Goal: Task Accomplishment & Management: Use online tool/utility

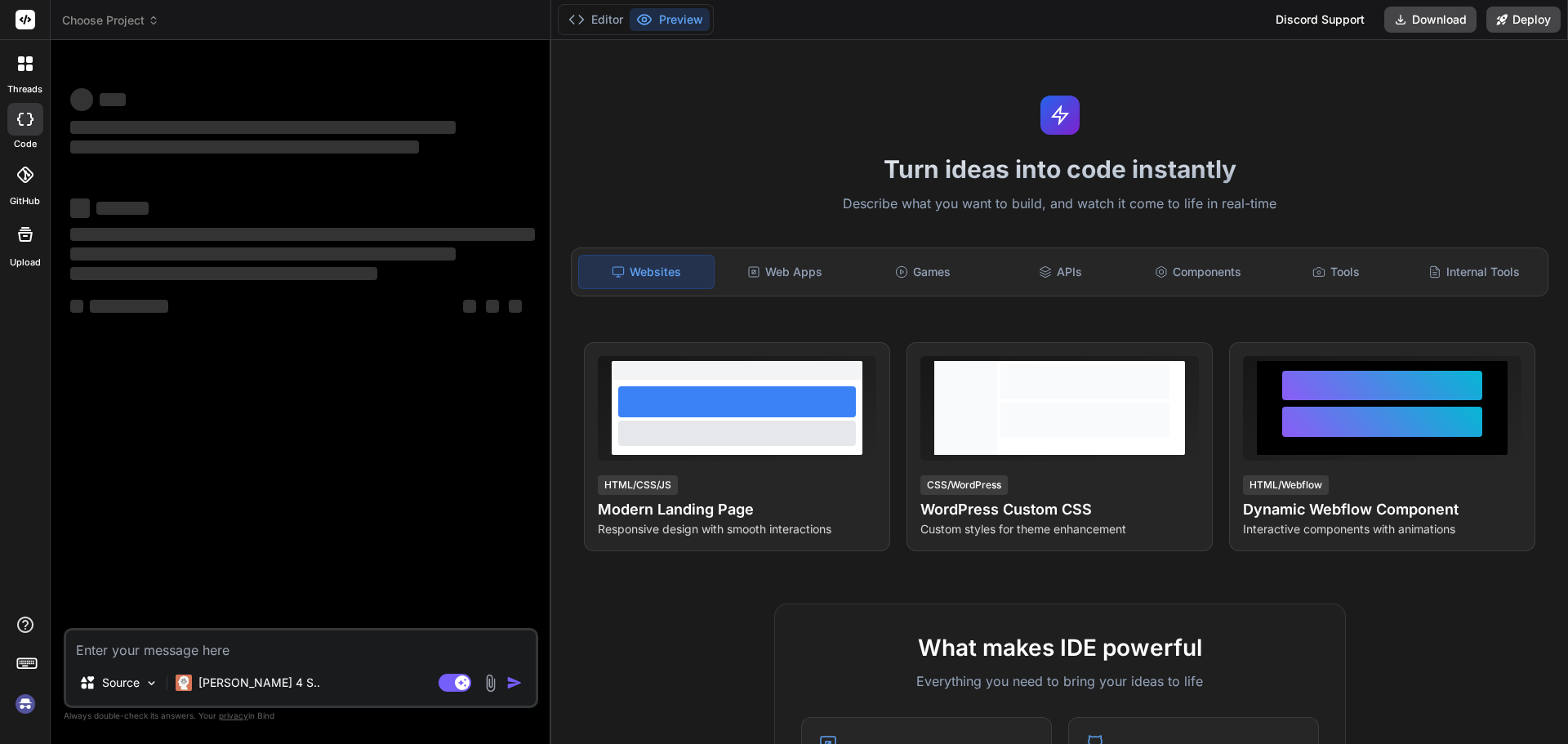
type textarea "x"
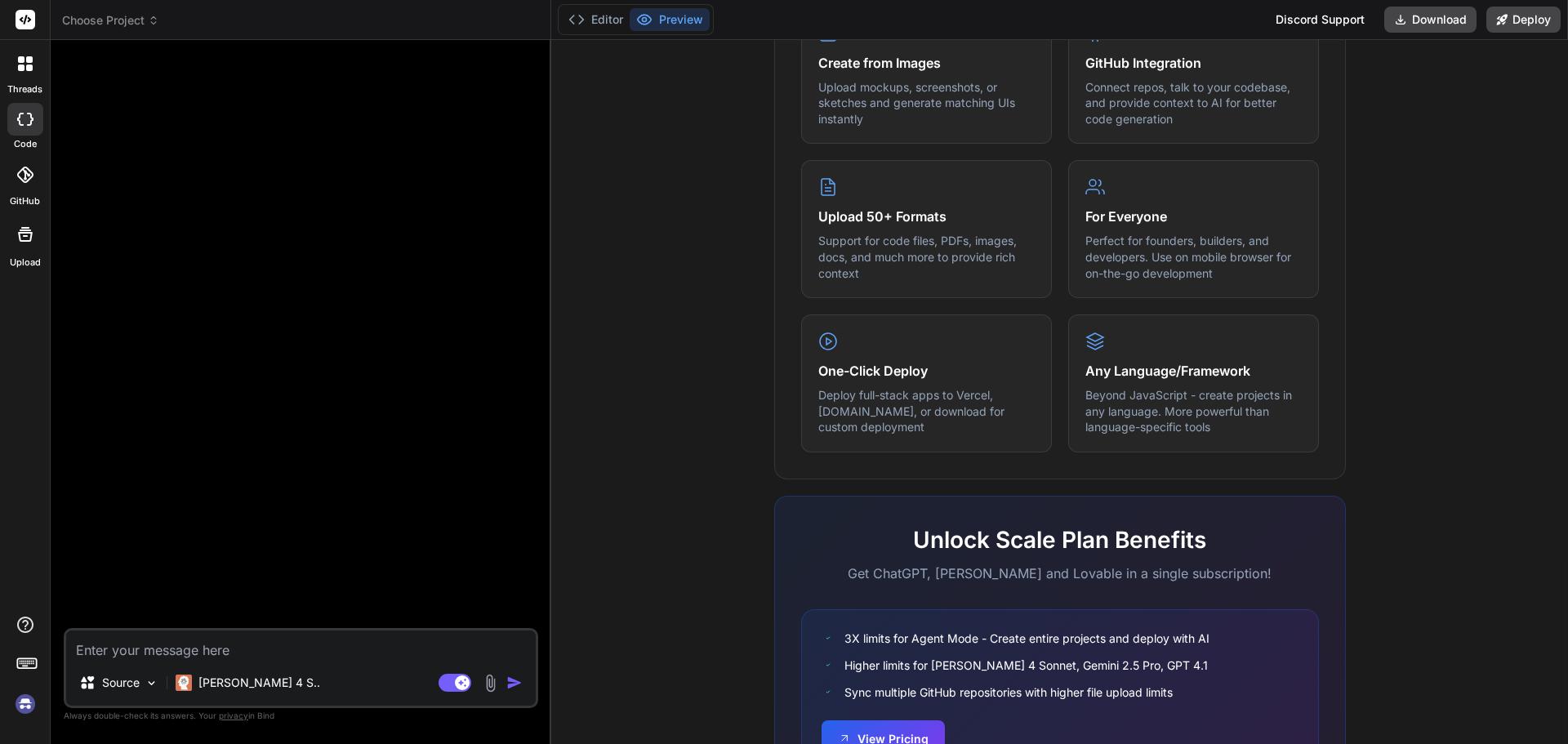
scroll to position [814, 0]
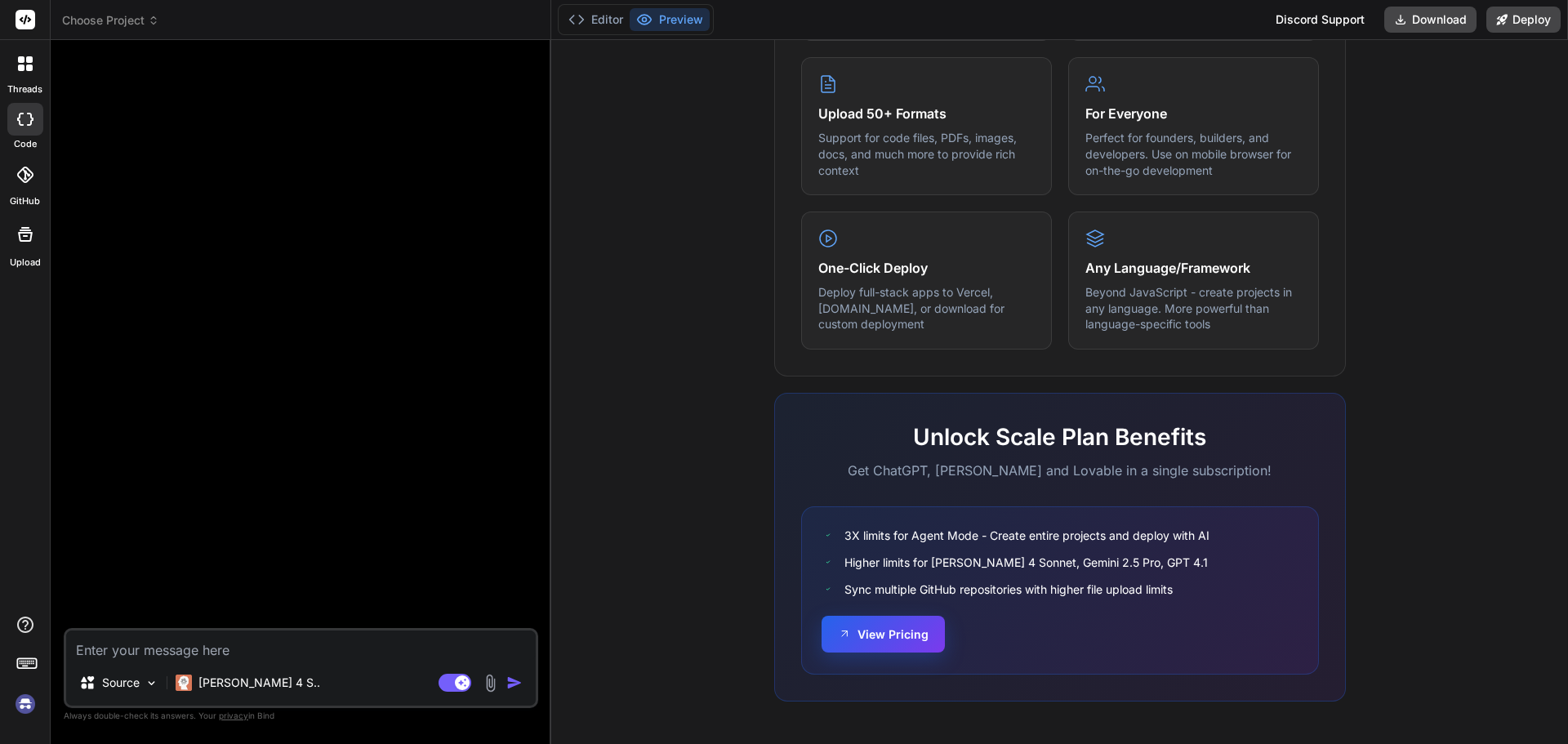
click at [908, 631] on button "View Pricing" at bounding box center [883, 634] width 124 height 37
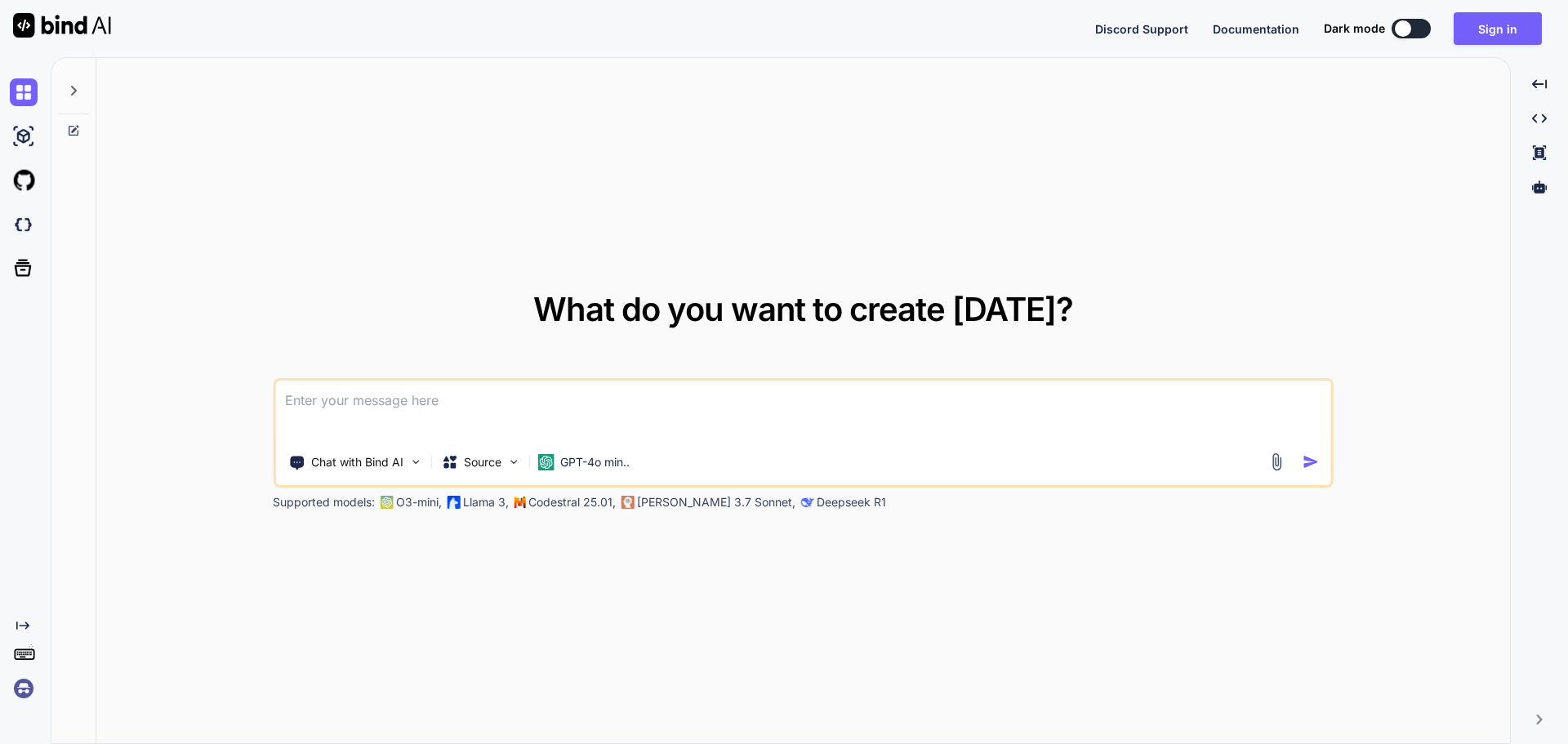
click at [604, 421] on textarea at bounding box center [803, 410] width 1056 height 61
click at [635, 464] on div "GPT-4o min.." at bounding box center [584, 462] width 106 height 33
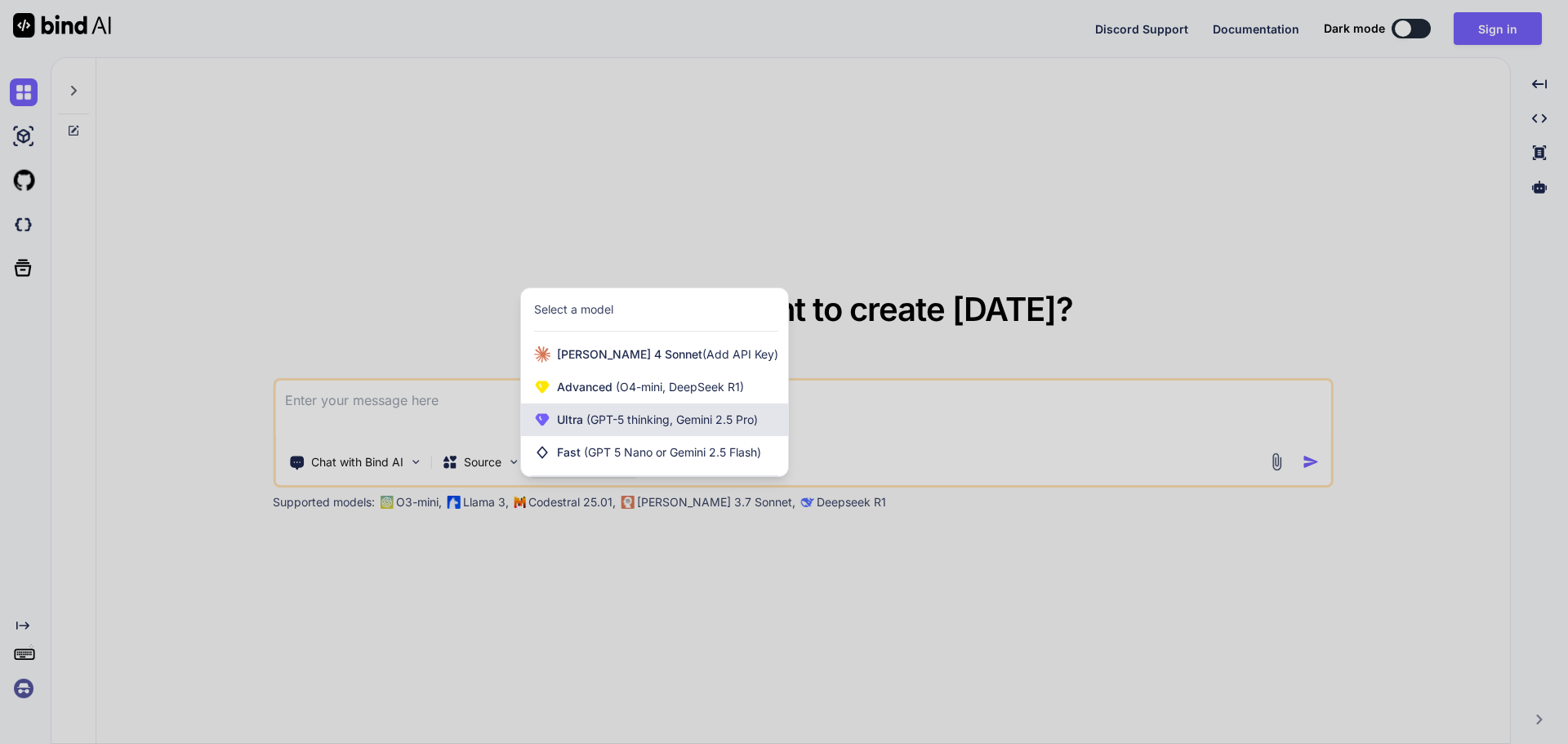
click at [749, 426] on span "(GPT-5 thinking, Gemini 2.5 Pro)" at bounding box center [670, 419] width 175 height 14
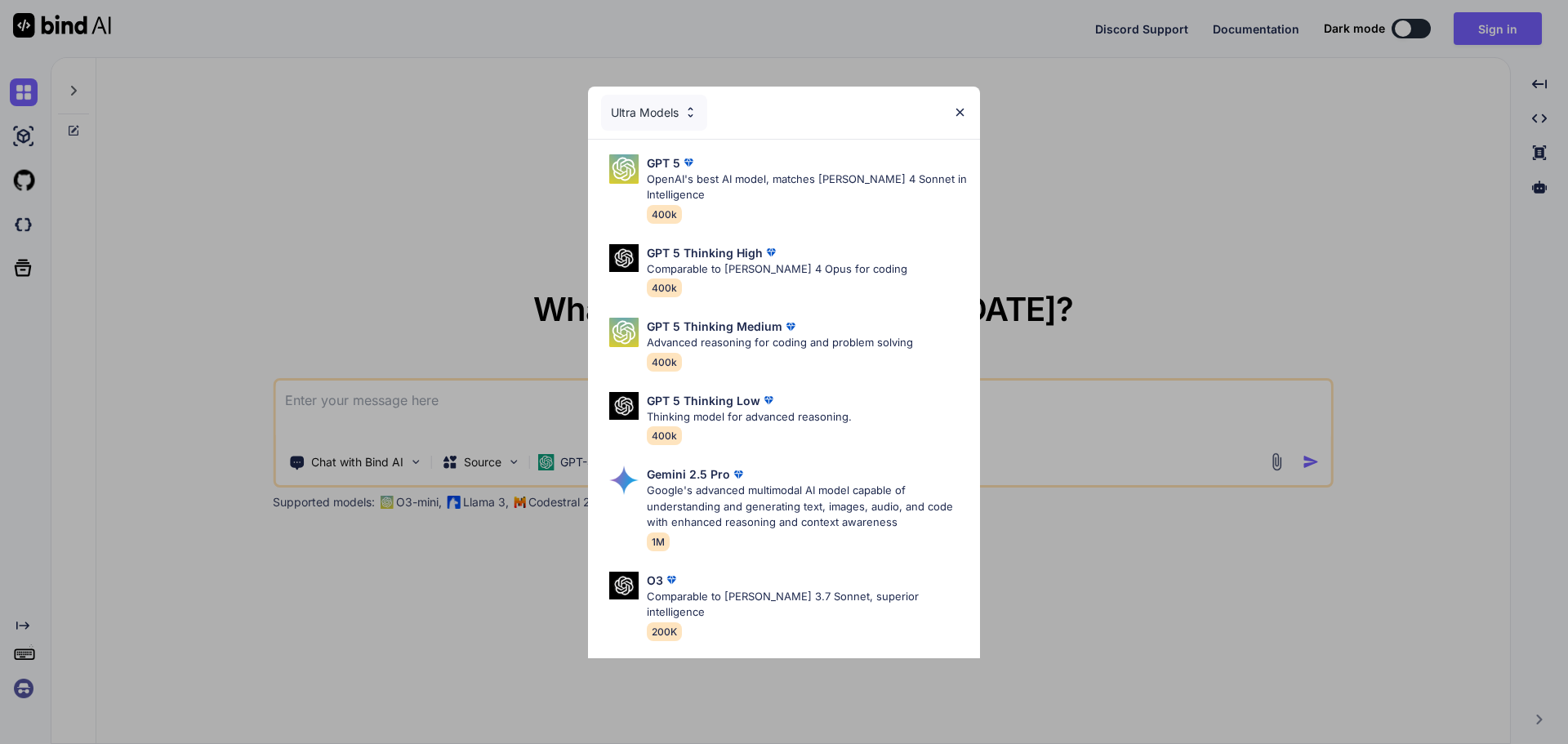
click at [963, 113] on img at bounding box center [960, 113] width 14 height 14
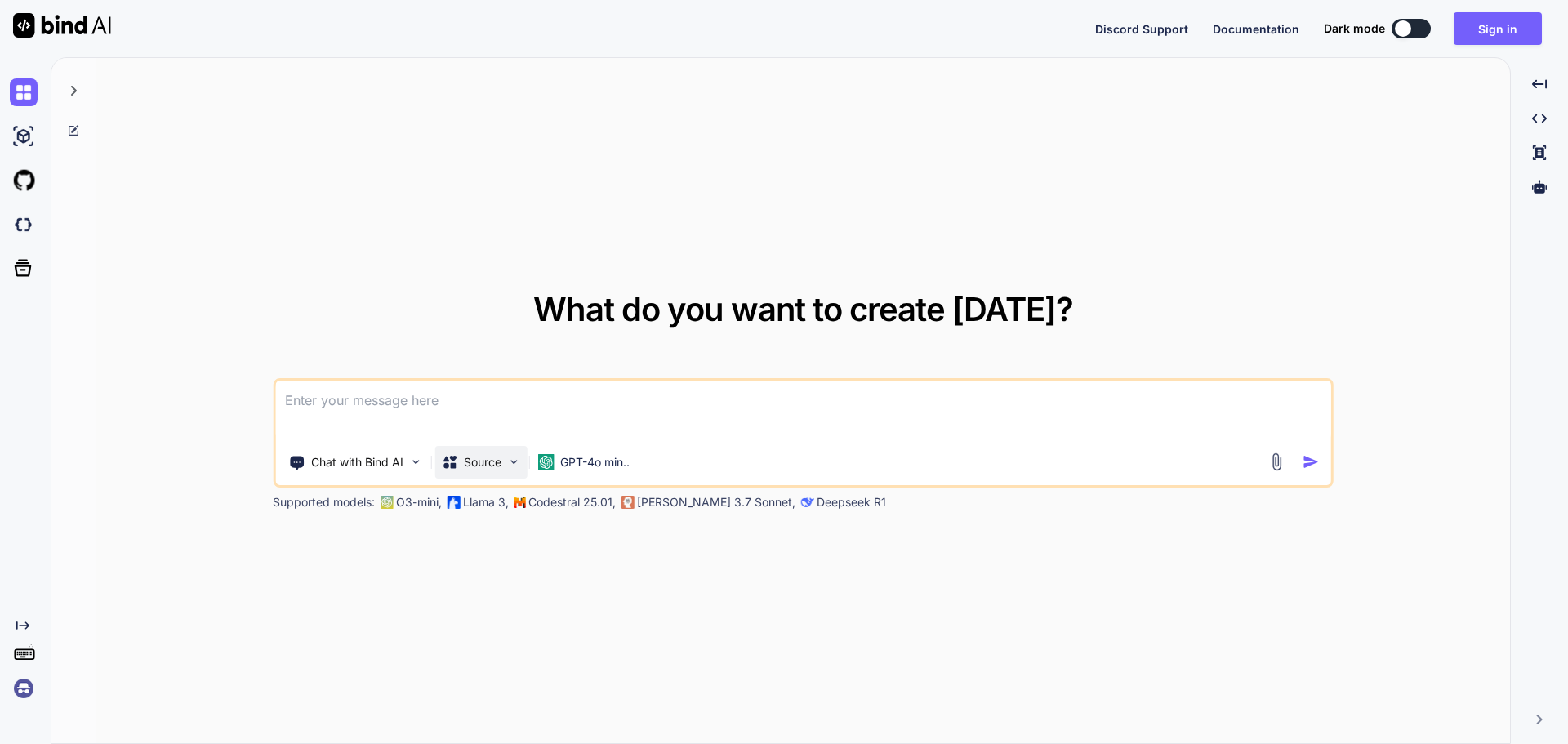
click at [451, 474] on div "Source" at bounding box center [480, 462] width 92 height 33
type textarea "x"
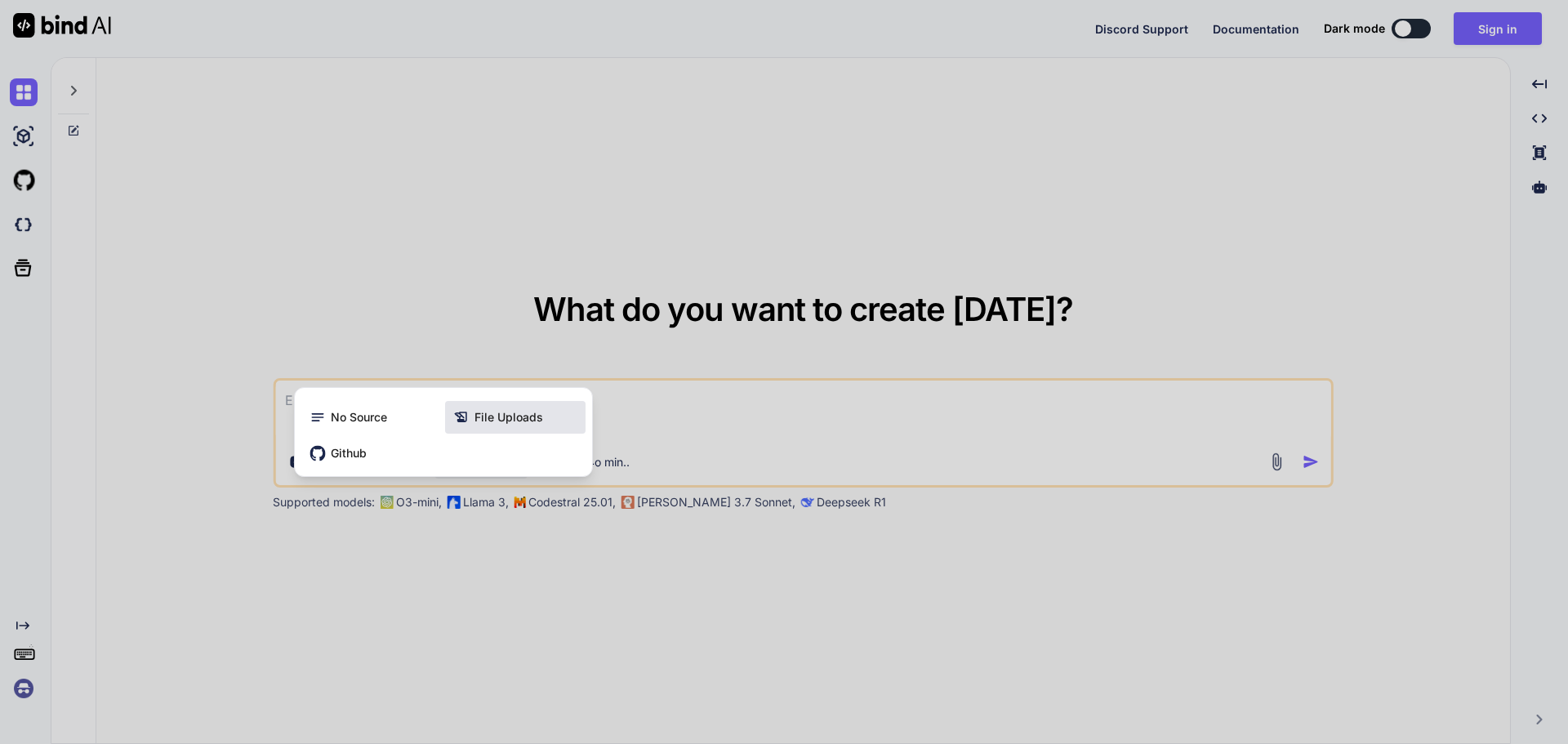
click at [531, 413] on span "File Uploads" at bounding box center [508, 417] width 69 height 16
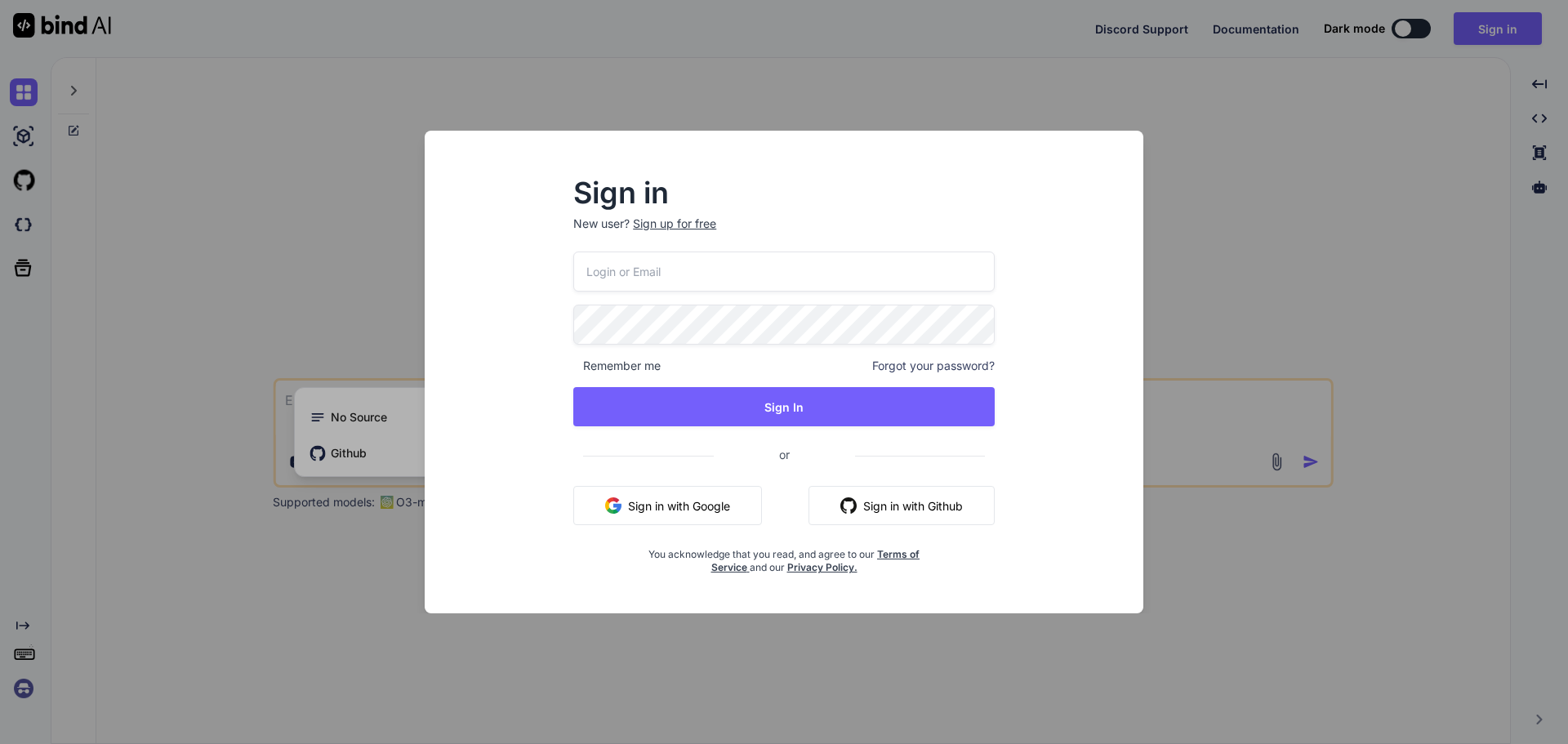
click at [720, 503] on button "Sign in with Google" at bounding box center [667, 505] width 189 height 39
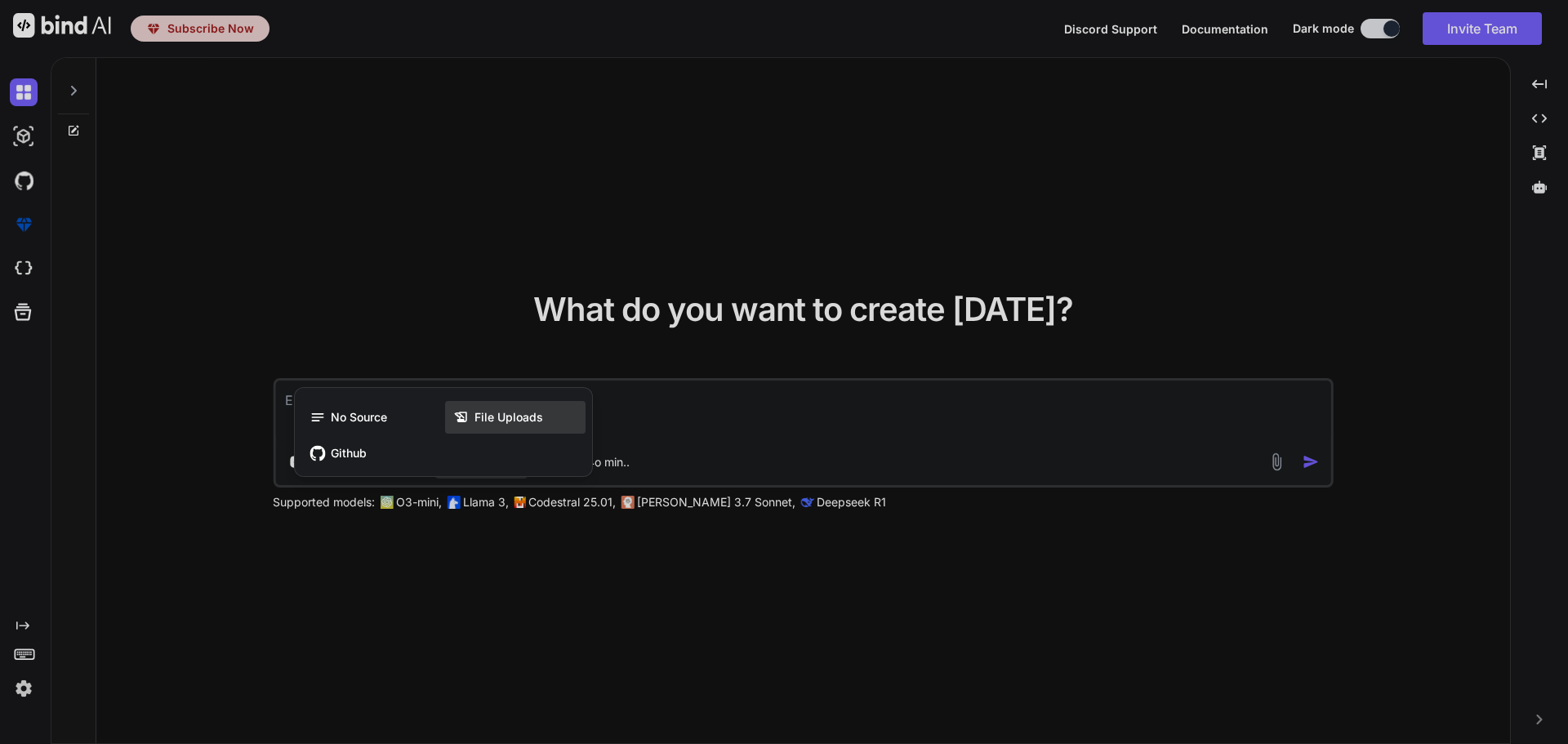
click at [476, 417] on span "File Uploads" at bounding box center [508, 417] width 69 height 16
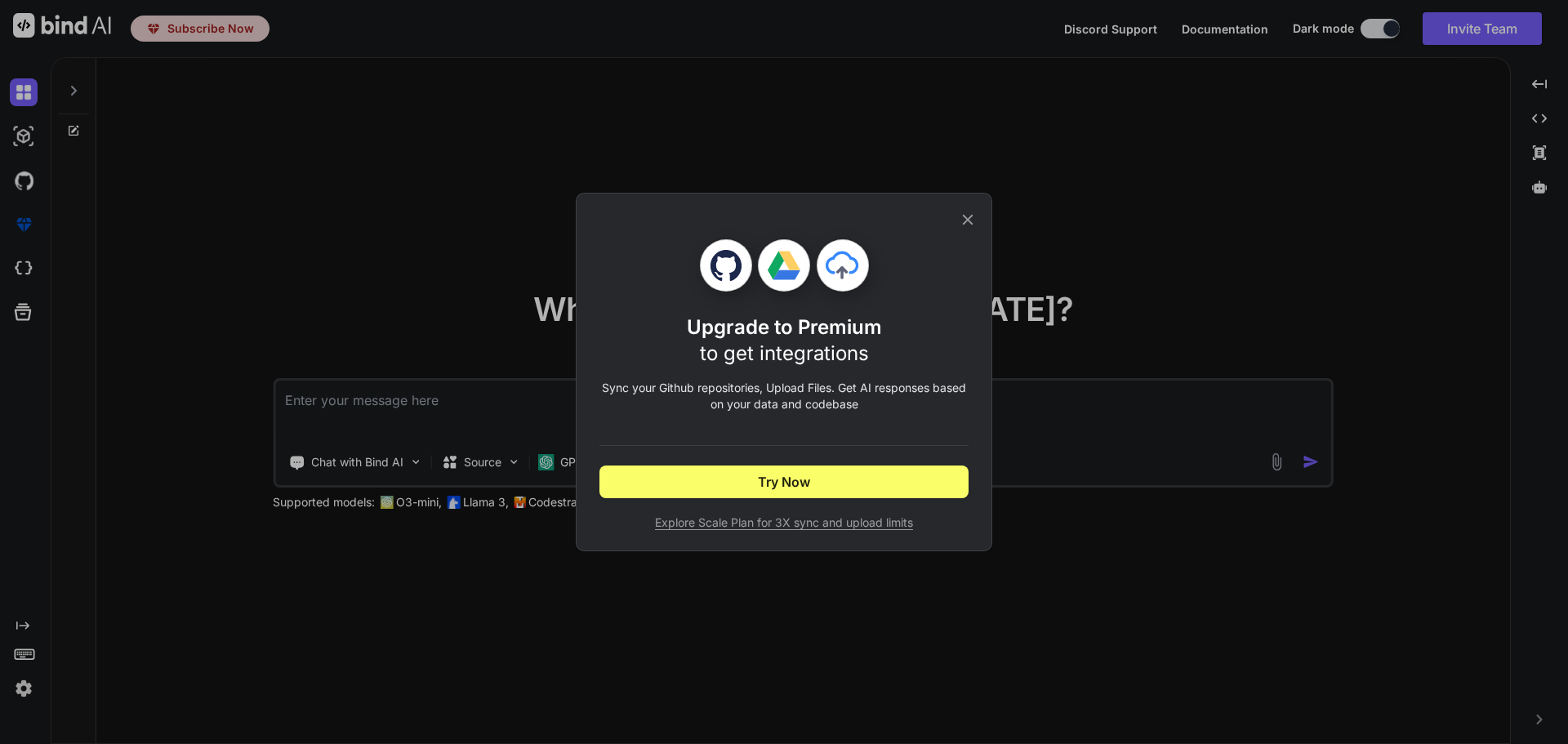
click at [963, 206] on div "Upgrade to Premium to get integrations Sync your Github repositories, Upload Fi…" at bounding box center [784, 372] width 369 height 357
click at [966, 219] on icon at bounding box center [967, 220] width 11 height 11
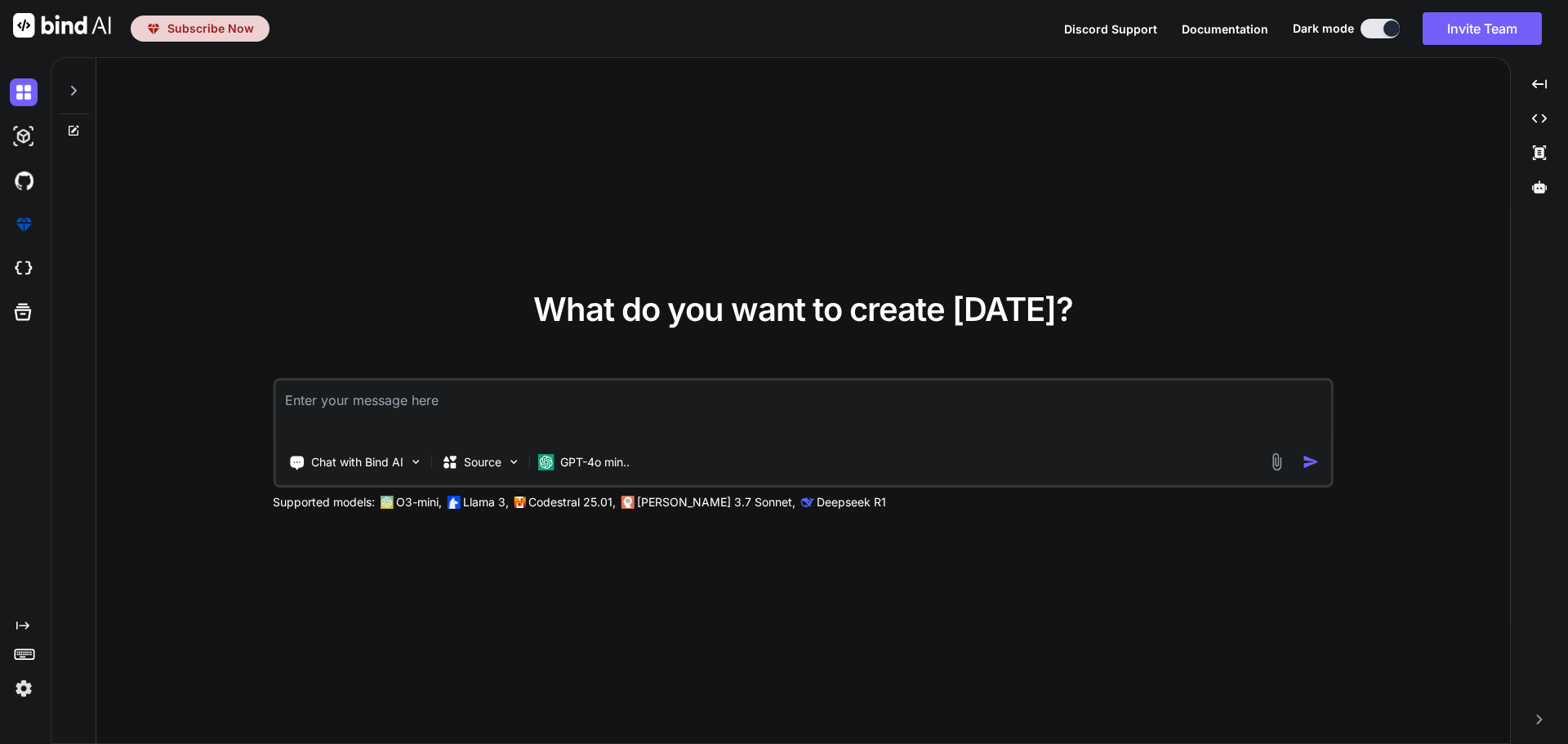
click at [330, 421] on textarea at bounding box center [803, 410] width 1056 height 61
click at [1279, 464] on div "Chat with Bind AI Source GPT-4o min.." at bounding box center [800, 462] width 1051 height 33
click at [1279, 468] on img at bounding box center [1277, 461] width 19 height 19
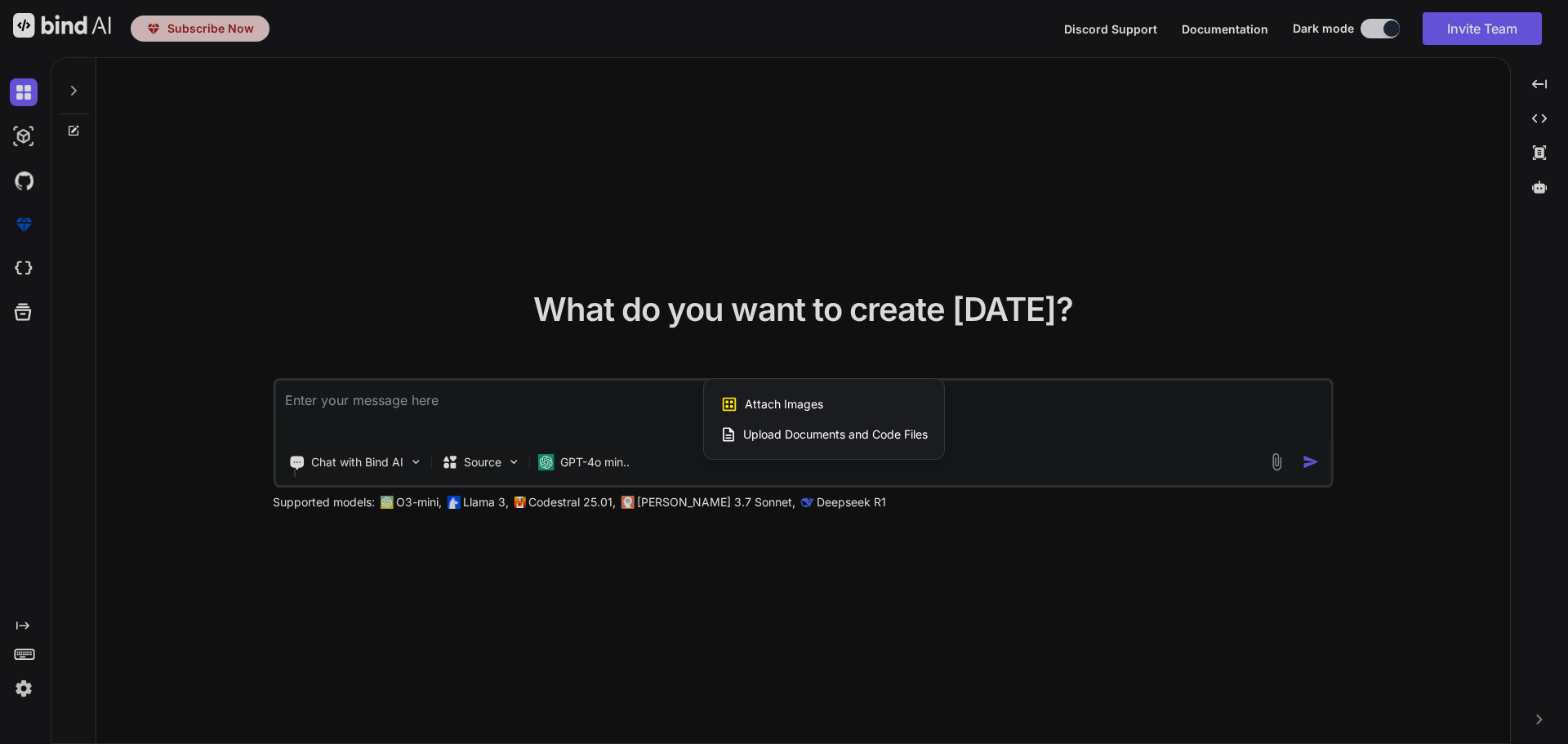
click at [863, 436] on span "Upload Documents and Code Files" at bounding box center [834, 434] width 185 height 16
